Goal: Task Accomplishment & Management: Complete application form

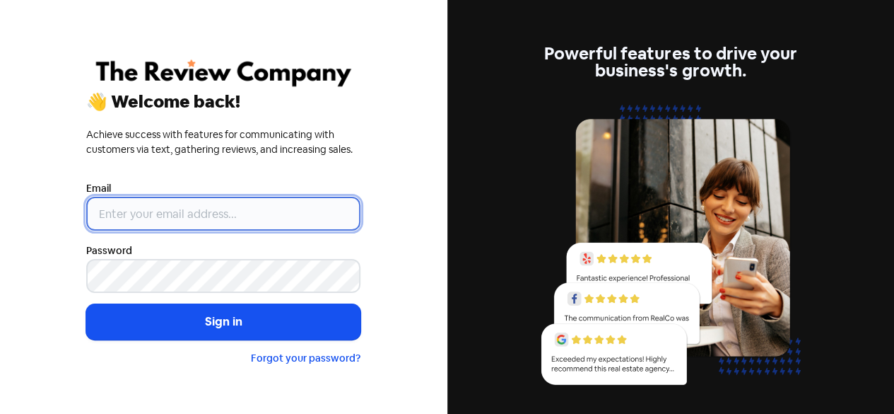
click at [210, 211] on input "email" at bounding box center [223, 214] width 274 height 34
paste input "[EMAIL_ADDRESS][DOMAIN_NAME]"
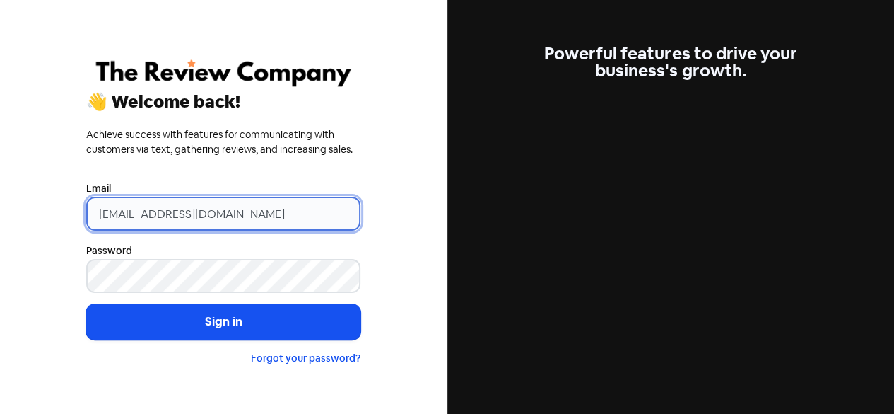
type input "[EMAIL_ADDRESS][DOMAIN_NAME]"
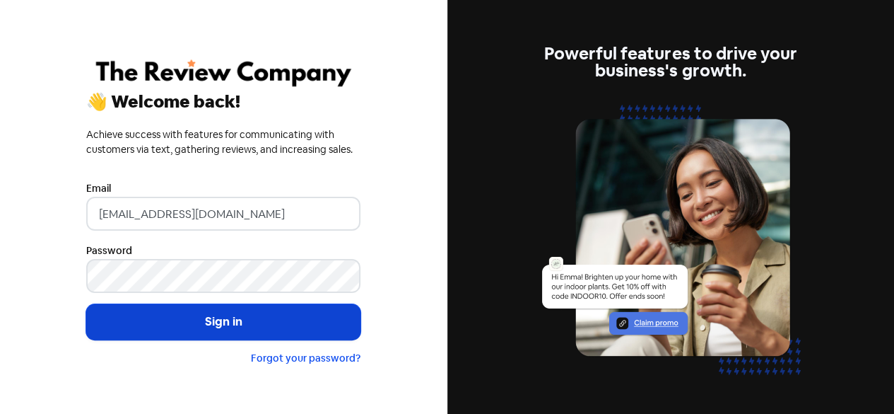
click at [172, 322] on button "Sign in" at bounding box center [223, 321] width 274 height 35
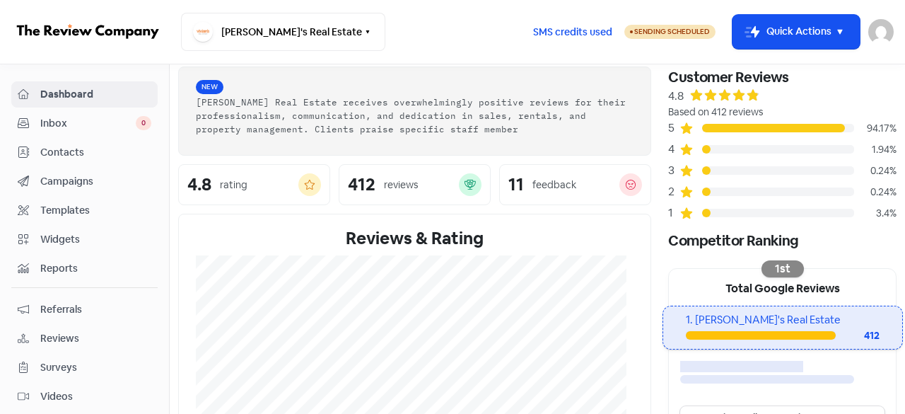
scroll to position [71, 0]
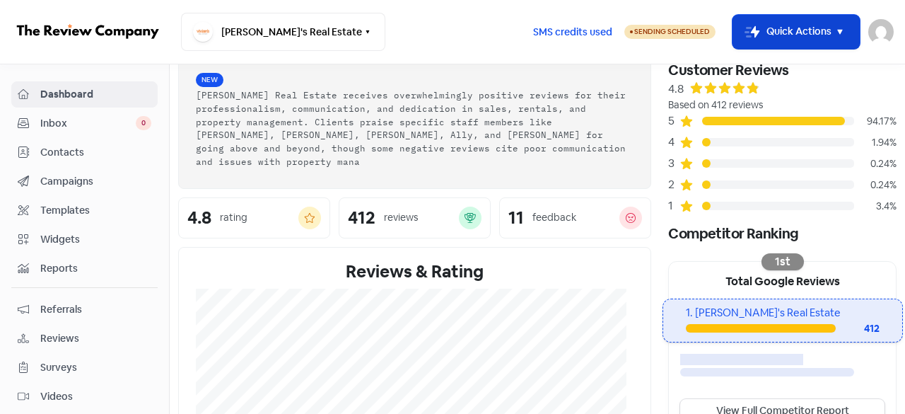
click at [827, 29] on button "Icon For Thunder-move Quick Actions" at bounding box center [795, 32] width 127 height 34
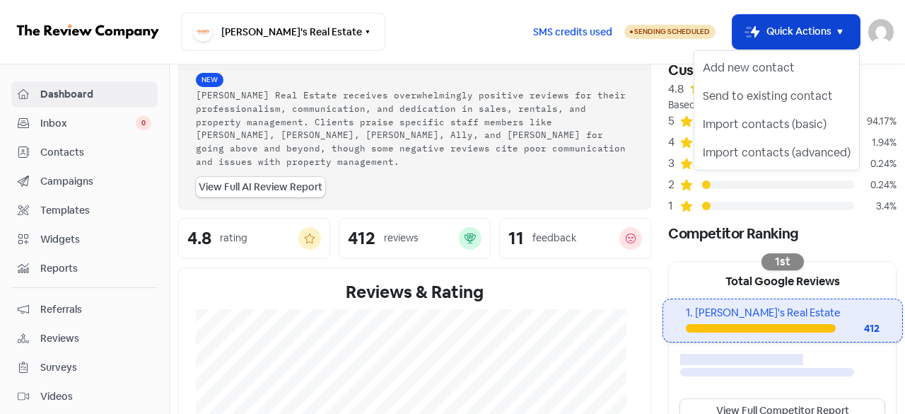
click at [795, 30] on button "Icon For Thunder-move Quick Actions" at bounding box center [795, 32] width 127 height 34
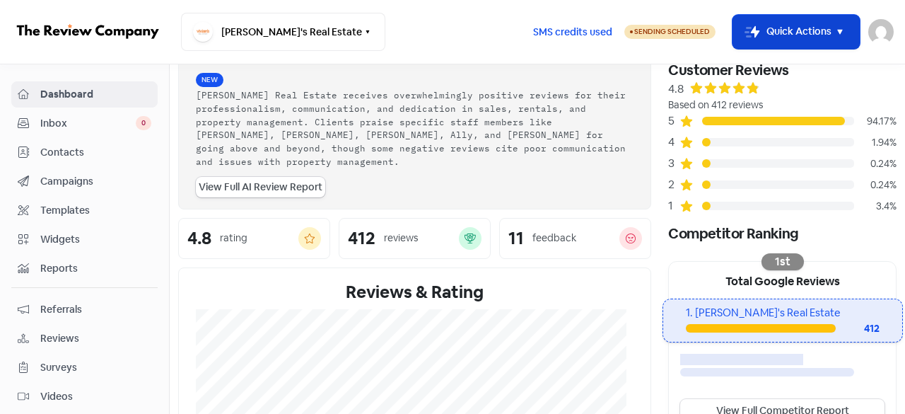
click at [795, 30] on button "Icon For Thunder-move Quick Actions" at bounding box center [795, 32] width 127 height 34
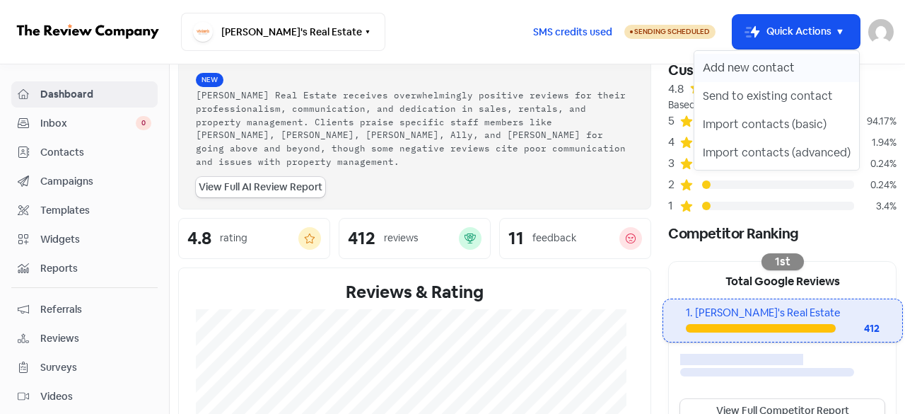
click at [759, 62] on button "Add new contact" at bounding box center [776, 68] width 165 height 28
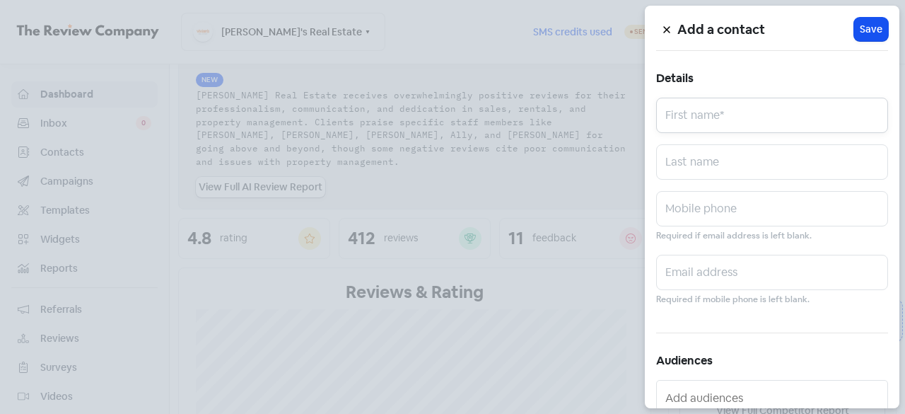
click at [693, 119] on input "text" at bounding box center [772, 115] width 232 height 35
paste input "[PERSON_NAME] [PERSON_NAME]"
click at [711, 124] on input "[PERSON_NAME] [PERSON_NAME]" at bounding box center [772, 115] width 232 height 35
click at [718, 124] on input "[PERSON_NAME]" at bounding box center [772, 115] width 232 height 35
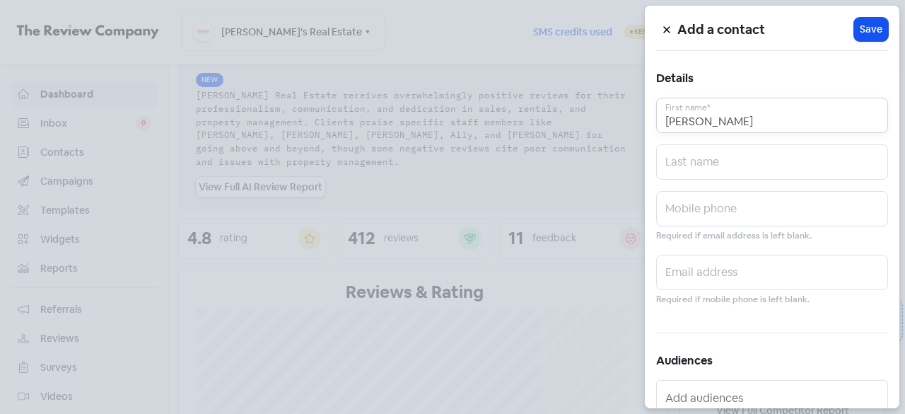
click at [718, 124] on input "[PERSON_NAME]" at bounding box center [772, 115] width 232 height 35
type input "[PERSON_NAME]"
click at [686, 158] on input "text" at bounding box center [772, 161] width 232 height 35
paste input "[PERSON_NAME]"
type input "[PERSON_NAME]"
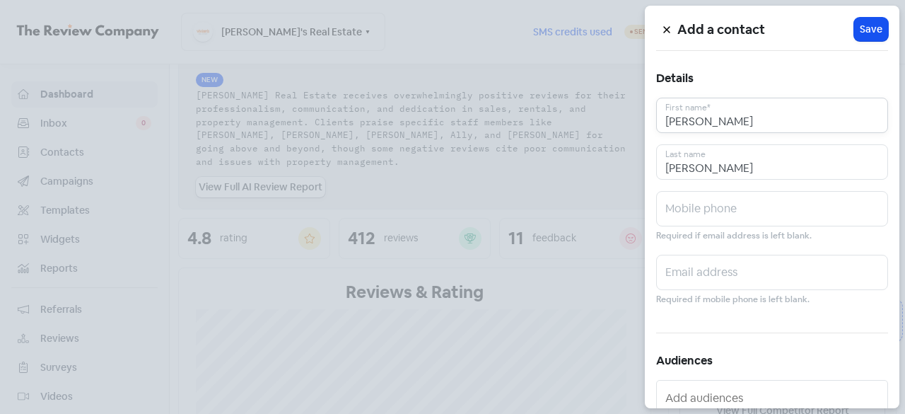
click at [745, 116] on input "[PERSON_NAME]" at bounding box center [772, 115] width 232 height 35
type input "[PERSON_NAME]"
click at [701, 210] on input "text" at bounding box center [772, 208] width 232 height 35
click at [726, 214] on input "text" at bounding box center [772, 208] width 232 height 35
click at [723, 276] on input "text" at bounding box center [772, 272] width 232 height 35
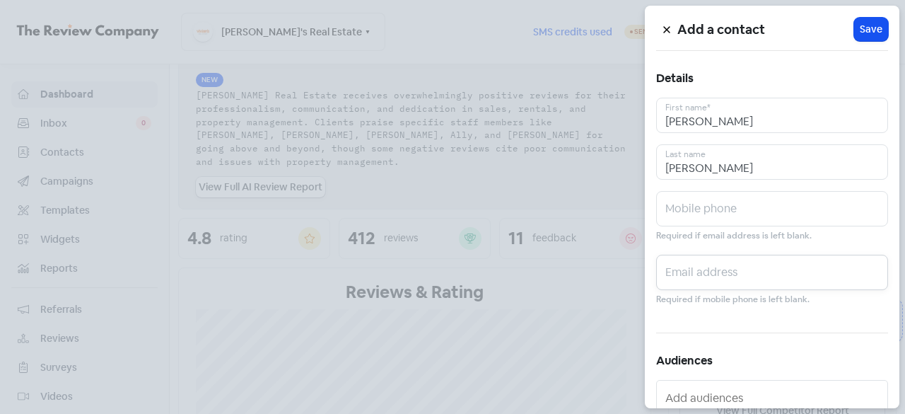
paste input "[EMAIL_ADDRESS][DOMAIN_NAME]"
type input "[EMAIL_ADDRESS][DOMAIN_NAME]"
click at [725, 208] on input "text" at bounding box center [772, 208] width 232 height 35
paste input "0407 694 039"
drag, startPoint x: 686, startPoint y: 213, endPoint x: 543, endPoint y: 226, distance: 143.4
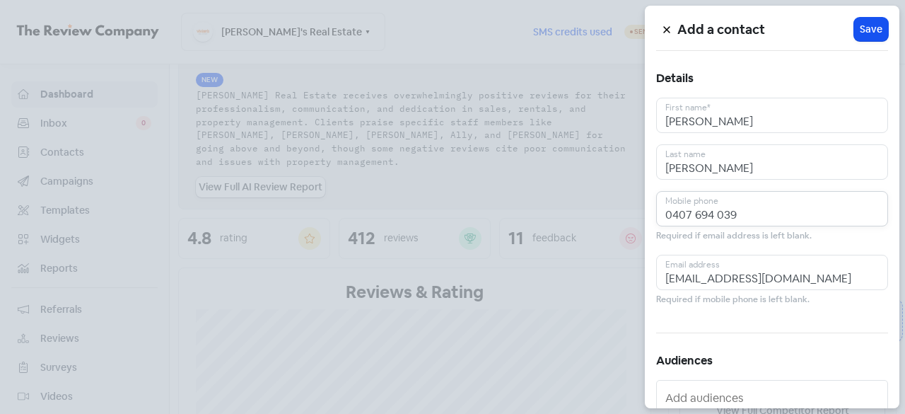
click at [543, 413] on div "Add a contact Icon For Loading Save Details [PERSON_NAME] First name* [PERSON_N…" at bounding box center [452, 414] width 905 height 0
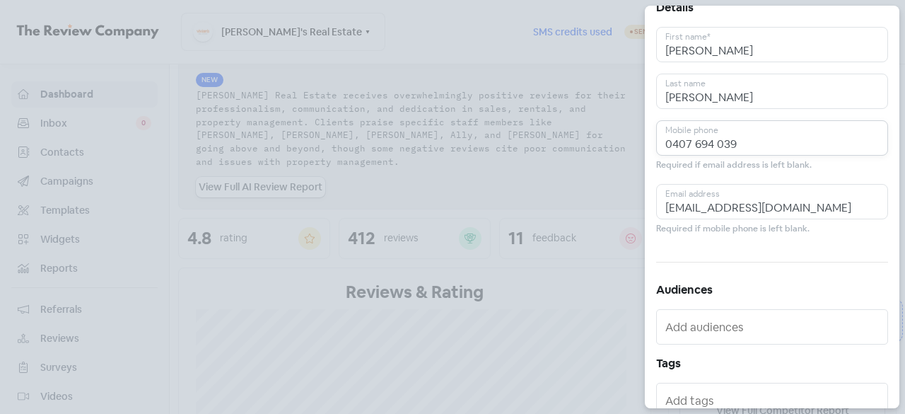
scroll to position [141, 0]
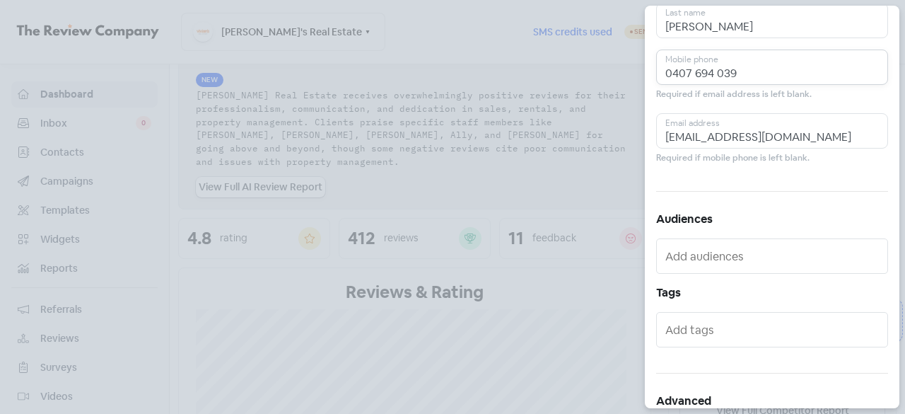
type input "0407 694 039"
click at [691, 255] on input "text" at bounding box center [773, 256] width 216 height 23
click at [711, 259] on input "text" at bounding box center [773, 256] width 216 height 23
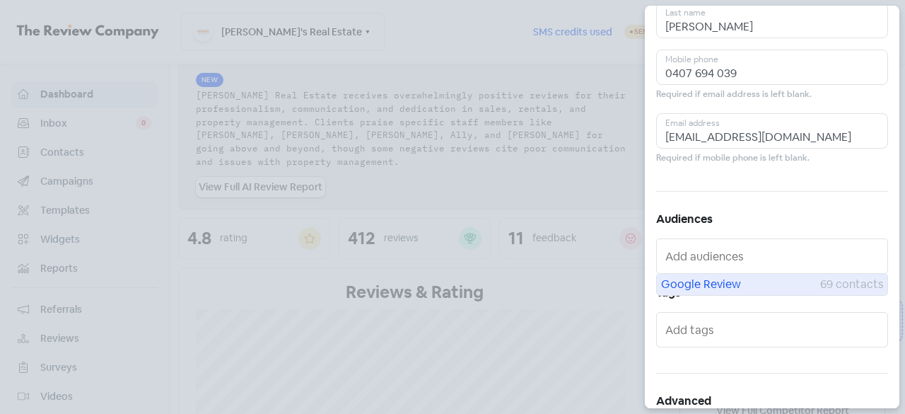
click at [713, 279] on span "Google Review" at bounding box center [740, 284] width 159 height 17
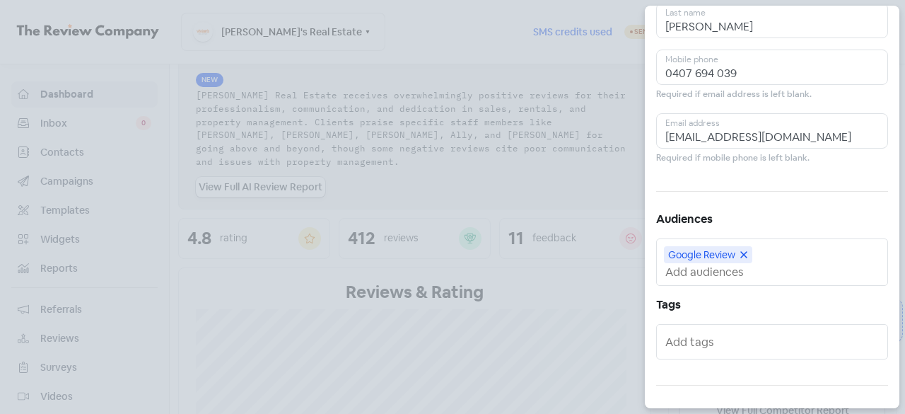
scroll to position [212, 0]
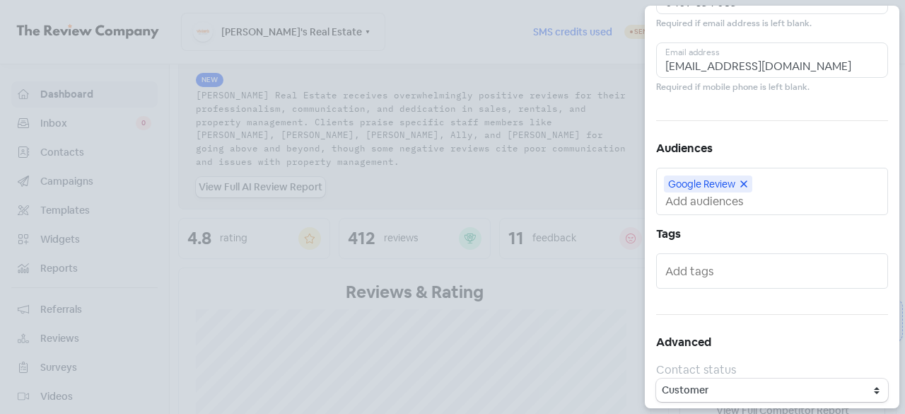
click at [713, 264] on input "text" at bounding box center [773, 270] width 216 height 23
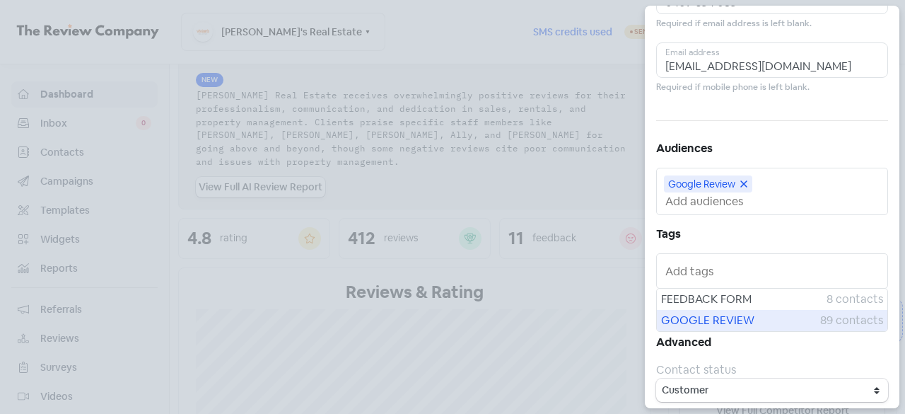
click at [726, 315] on span "GOOGLE REVIEW" at bounding box center [740, 320] width 159 height 17
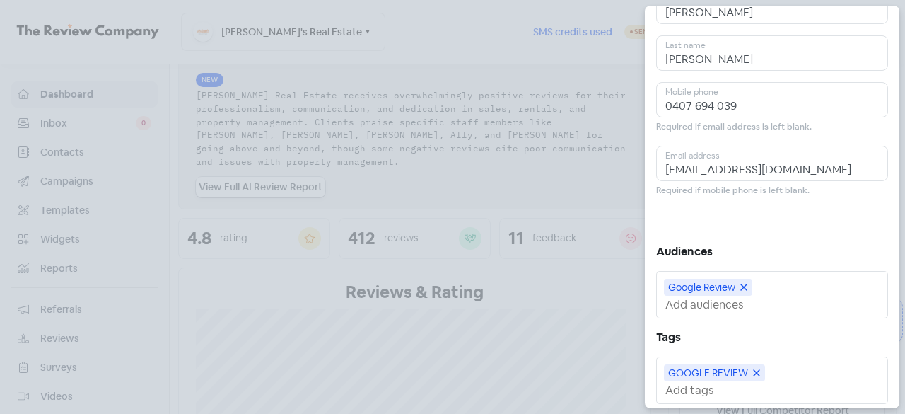
scroll to position [0, 0]
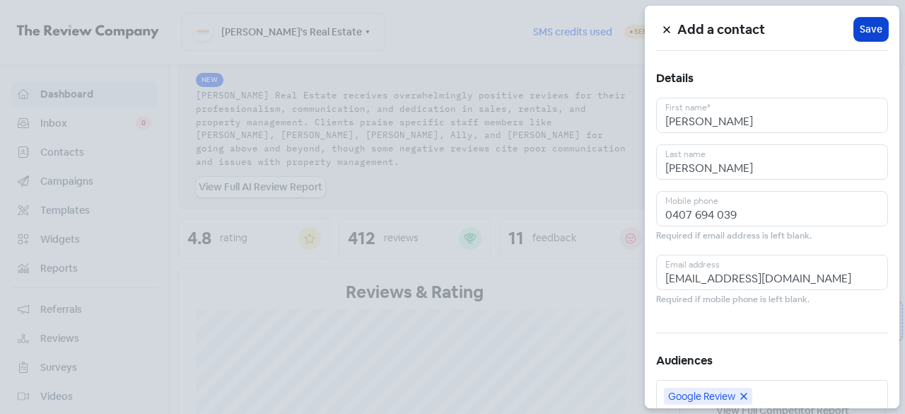
drag, startPoint x: 857, startPoint y: 33, endPoint x: 850, endPoint y: 32, distance: 7.2
click at [860, 33] on span "Save" at bounding box center [871, 29] width 23 height 15
